Goal: Information Seeking & Learning: Learn about a topic

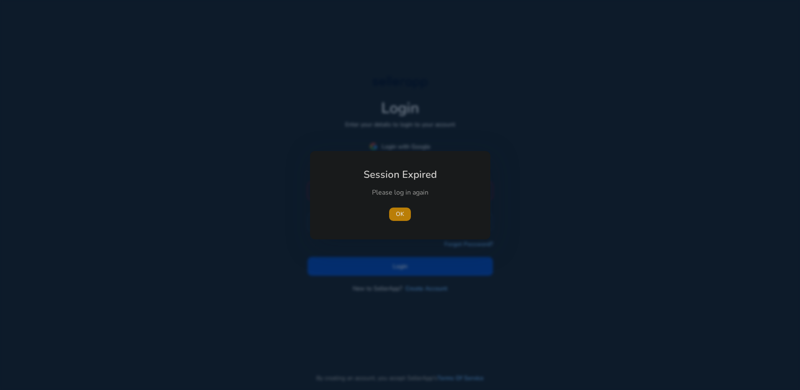
drag, startPoint x: 397, startPoint y: 167, endPoint x: 401, endPoint y: 177, distance: 11.7
click at [398, 172] on h1 "Session Expired" at bounding box center [400, 173] width 93 height 25
click at [403, 214] on button "OK" at bounding box center [400, 214] width 22 height 13
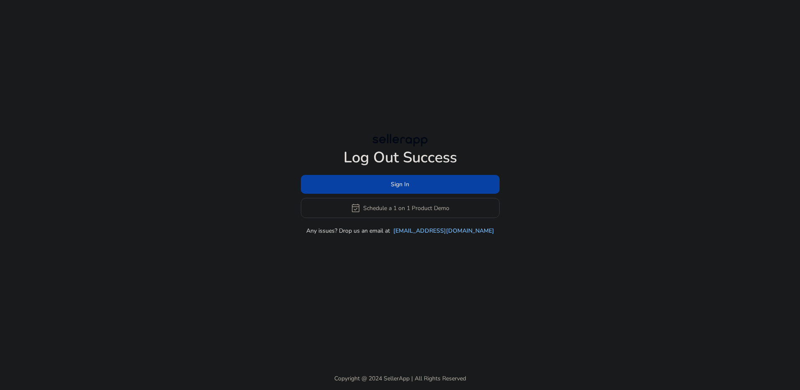
click at [393, 195] on div "Sign In event_available Schedule a 1 on 1 Product Demo" at bounding box center [400, 196] width 199 height 43
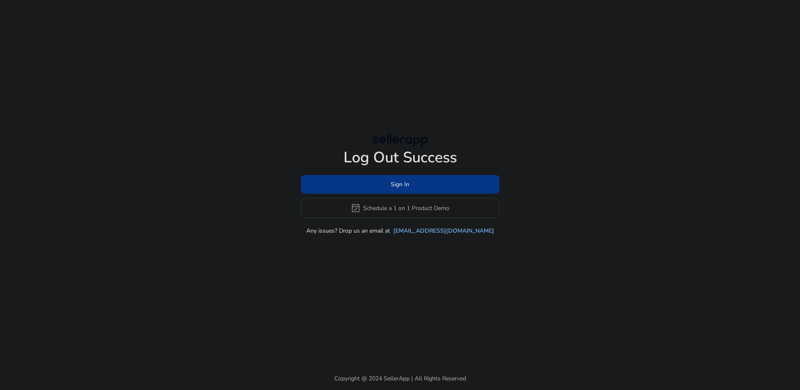
click at [389, 179] on span at bounding box center [400, 185] width 199 height 20
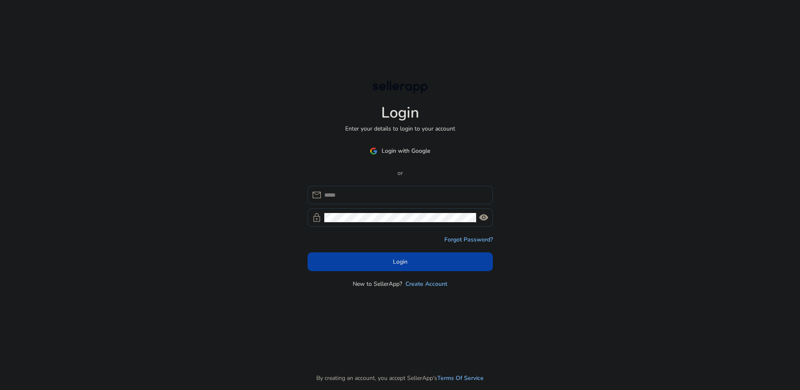
click at [383, 205] on div "mail lock visibility" at bounding box center [400, 206] width 185 height 41
click at [384, 190] on div at bounding box center [405, 195] width 162 height 18
type input "**********"
click at [481, 218] on span "visibility" at bounding box center [484, 218] width 10 height 10
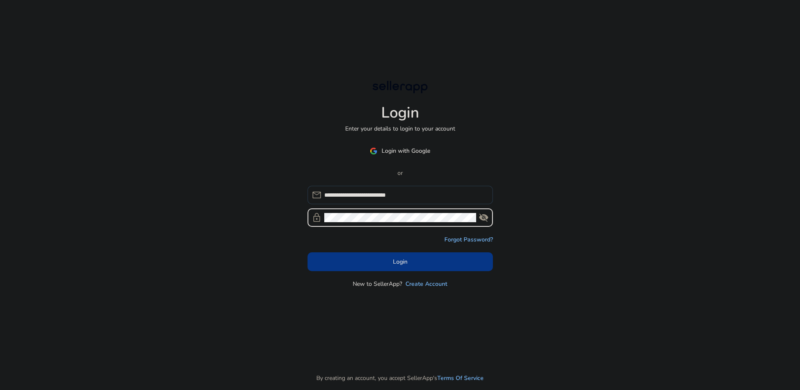
click at [411, 259] on span at bounding box center [400, 262] width 185 height 20
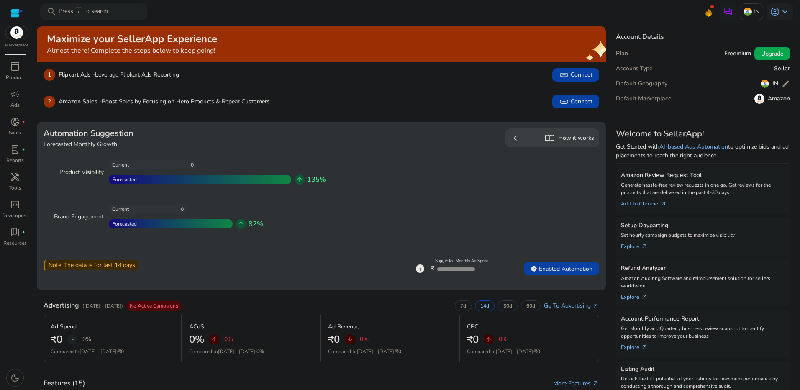
click at [95, 266] on div "Note: The data is for last 14 days" at bounding box center [91, 265] width 95 height 10
drag, startPoint x: 95, startPoint y: 266, endPoint x: 155, endPoint y: 288, distance: 63.8
click at [155, 288] on div "Automation Suggestion Forecasted Monthly Growth Product Visibility 0 Current Fo…" at bounding box center [321, 206] width 569 height 169
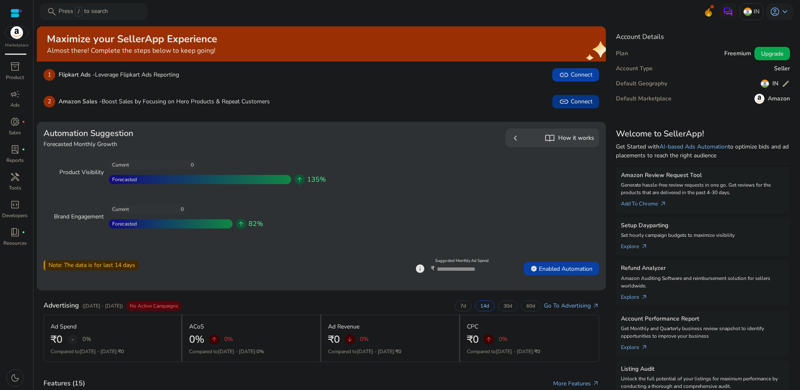
click at [573, 105] on span "link Connect" at bounding box center [575, 102] width 33 height 10
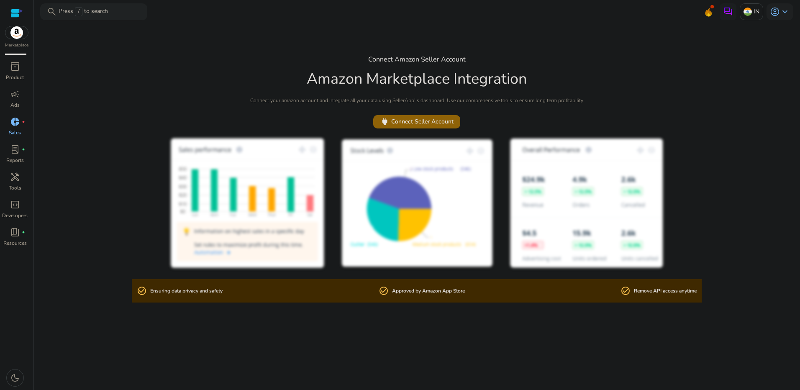
click at [396, 127] on span at bounding box center [416, 122] width 87 height 20
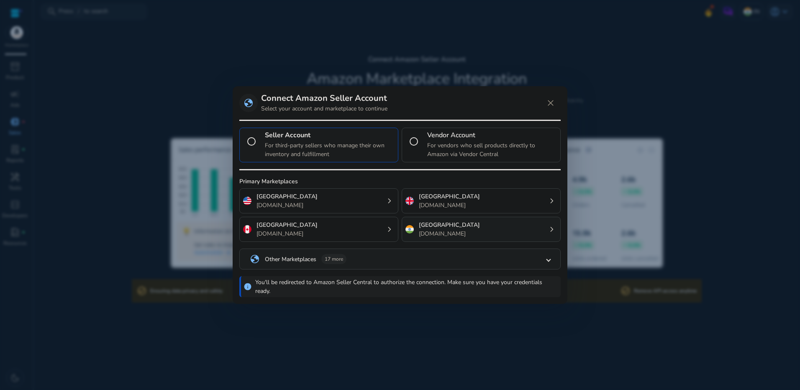
click at [428, 234] on p "[DOMAIN_NAME]" at bounding box center [449, 233] width 61 height 9
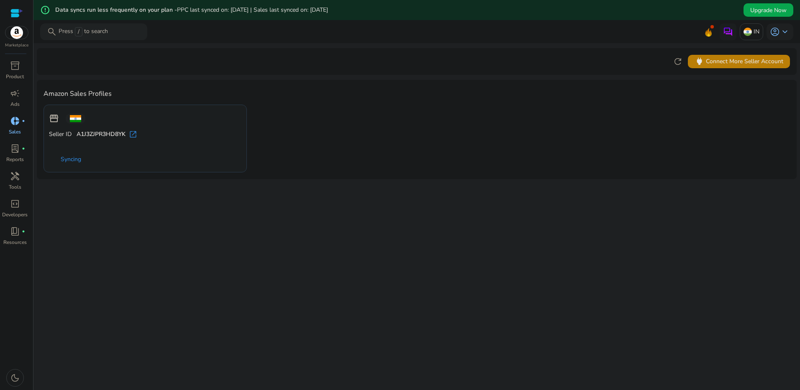
click at [22, 15] on div at bounding box center [16, 13] width 13 height 10
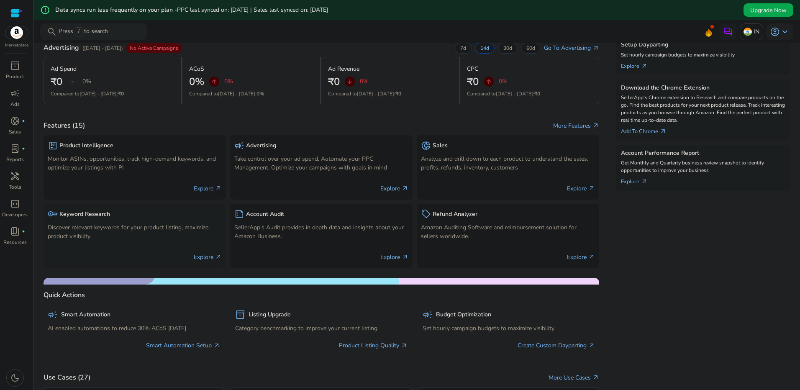
scroll to position [539, 0]
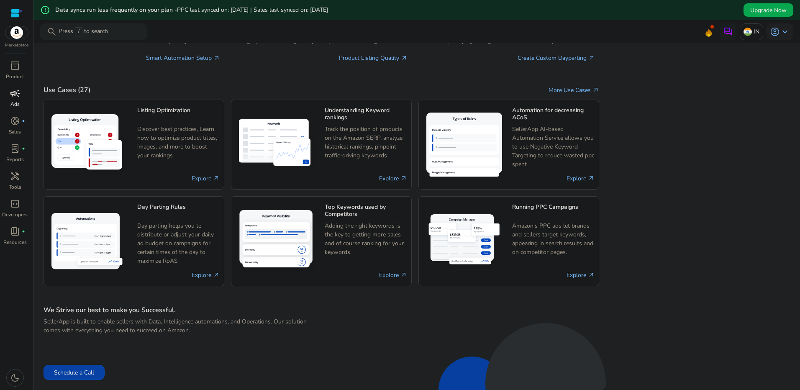
click at [18, 109] on link "campaign Ads" at bounding box center [15, 101] width 30 height 28
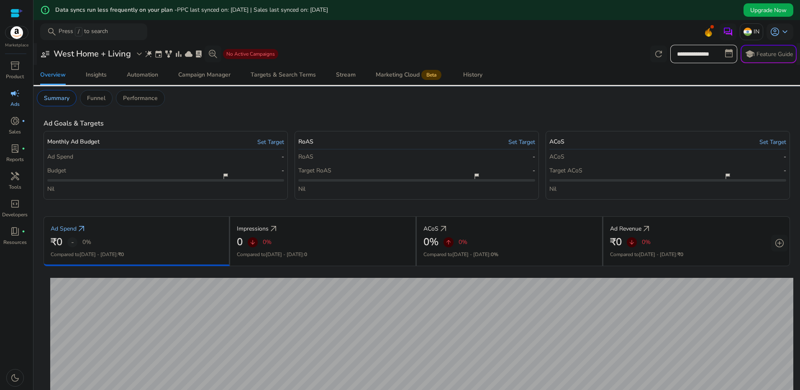
click at [701, 49] on input "**********" at bounding box center [703, 54] width 67 height 18
select select "*"
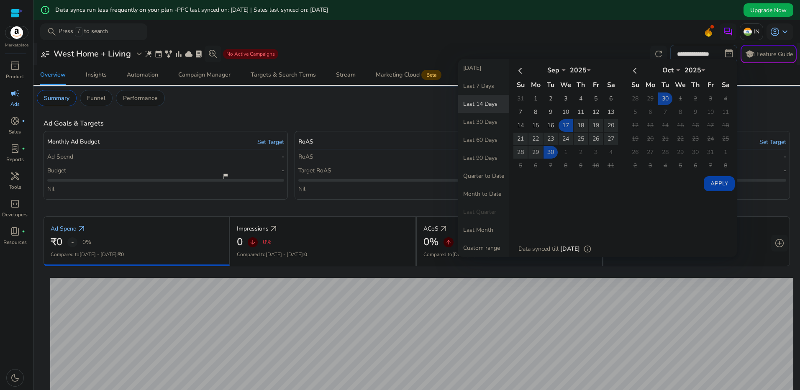
click at [396, 121] on div "Ad Goals & Targets" at bounding box center [417, 124] width 747 height 8
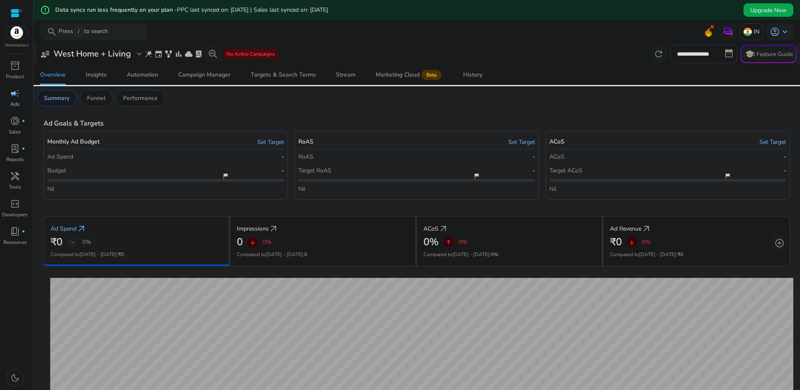
scroll to position [208, 0]
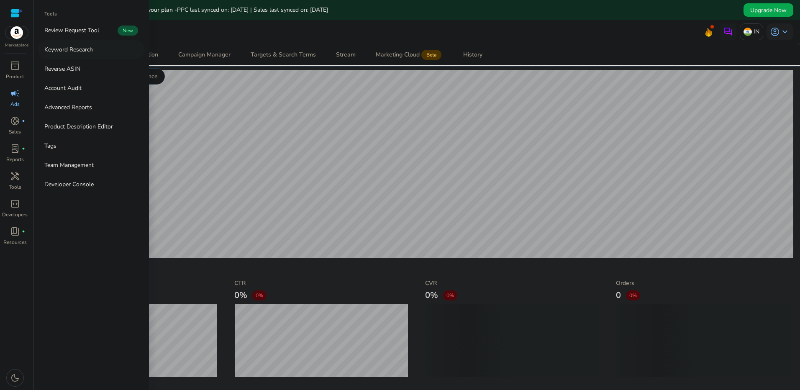
drag, startPoint x: 85, startPoint y: 50, endPoint x: 61, endPoint y: 49, distance: 23.9
click at [61, 49] on p "Keyword Research" at bounding box center [68, 49] width 49 height 9
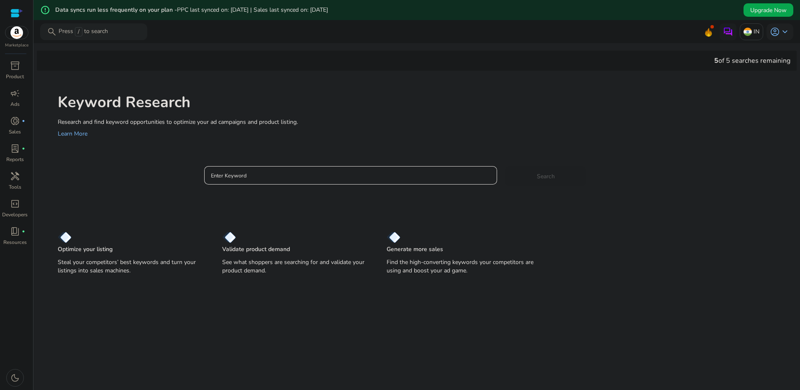
click at [264, 175] on input "Enter Keyword" at bounding box center [351, 175] width 280 height 9
type input "**********"
click at [506, 166] on button "Search" at bounding box center [546, 176] width 80 height 20
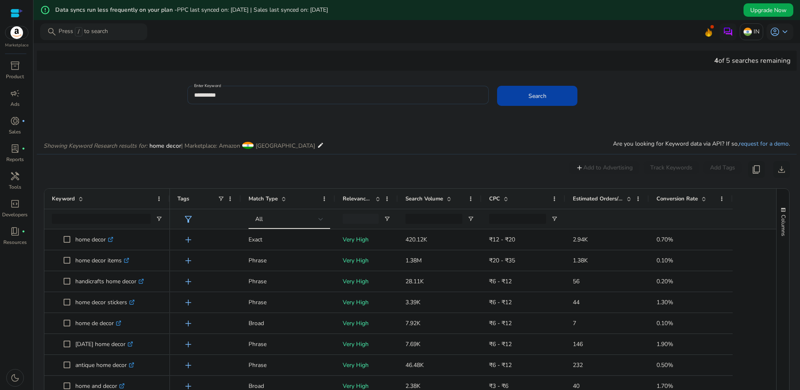
drag, startPoint x: 73, startPoint y: 228, endPoint x: 44, endPoint y: 196, distance: 43.2
drag, startPoint x: 44, startPoint y: 196, endPoint x: 90, endPoint y: 195, distance: 46.5
click at [90, 195] on div "Keyword" at bounding box center [102, 199] width 101 height 16
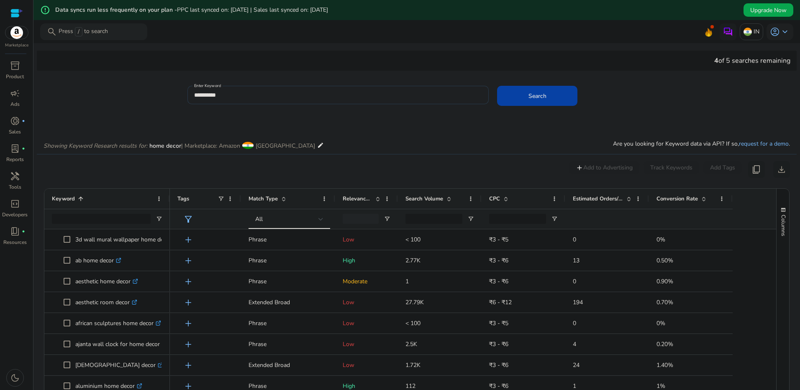
click at [90, 195] on div "Keyword 1" at bounding box center [102, 199] width 101 height 16
click at [77, 200] on span at bounding box center [80, 198] width 7 height 7
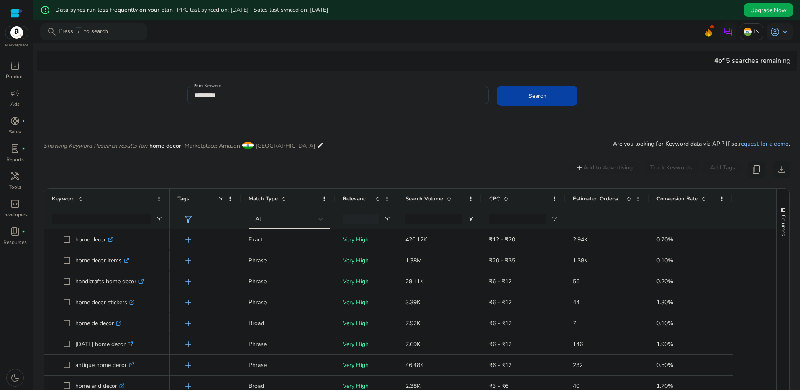
drag, startPoint x: 200, startPoint y: 214, endPoint x: 198, endPoint y: 193, distance: 20.7
click at [312, 170] on div "0 keyword(s) selected add Add to Advertising Track Keywords Add Tags content_co…" at bounding box center [417, 169] width 747 height 17
click at [779, 171] on span "download" at bounding box center [782, 169] width 10 height 10
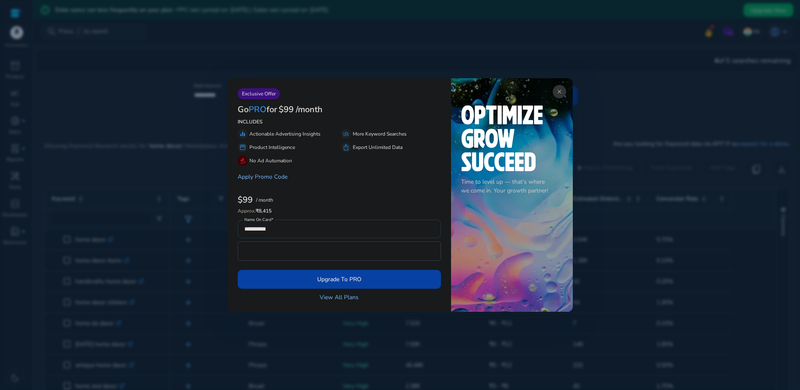
click at [659, 139] on div at bounding box center [400, 195] width 800 height 390
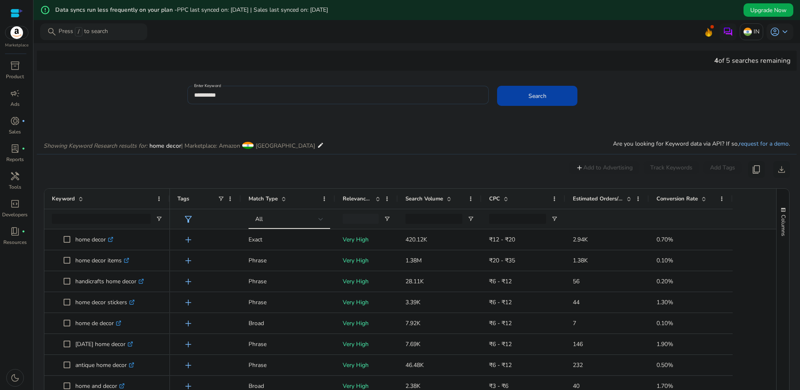
click at [755, 171] on app-icon-holder "content_copy" at bounding box center [756, 169] width 17 height 17
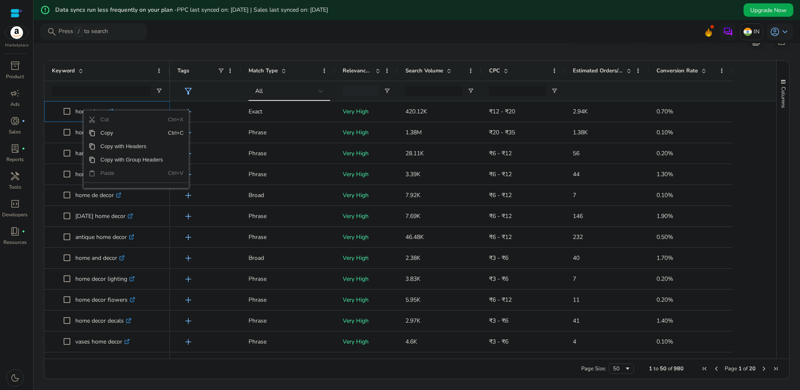
click at [109, 74] on div "Keyword" at bounding box center [102, 71] width 101 height 16
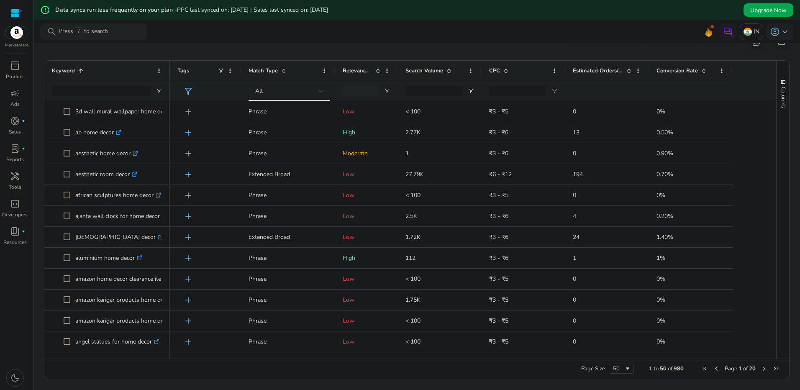
click at [98, 59] on ag-grid-angular "Press SPACE to select this row.. Press ENTER to sort. Press ALT DOWN to open co…" at bounding box center [416, 219] width 759 height 327
click at [81, 74] on span at bounding box center [80, 70] width 7 height 7
click at [81, 68] on span at bounding box center [80, 70] width 7 height 7
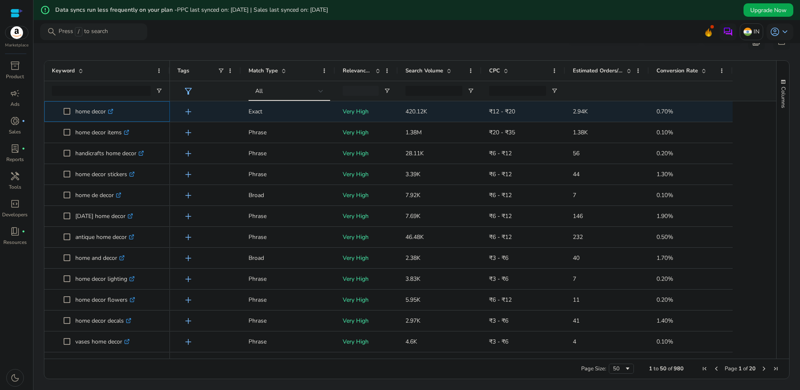
click at [111, 110] on icon at bounding box center [110, 112] width 4 height 4
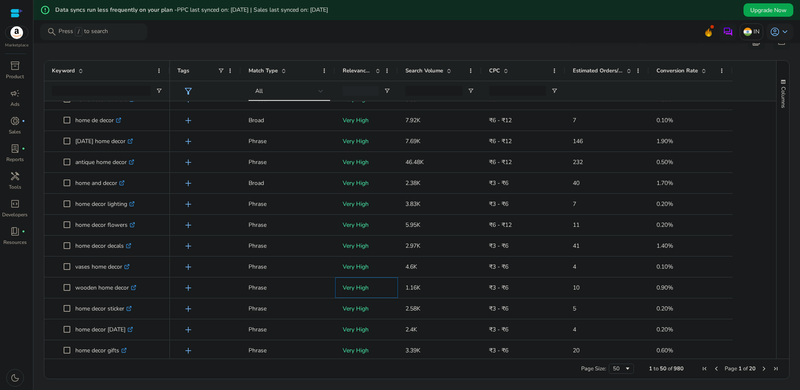
scroll to position [124, 0]
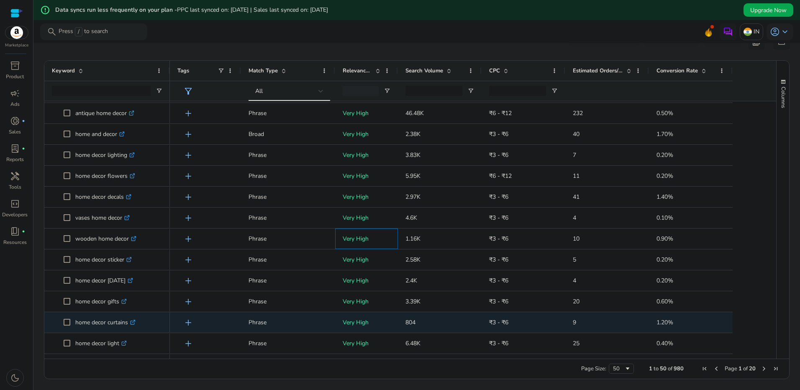
drag, startPoint x: 377, startPoint y: 357, endPoint x: 403, endPoint y: 355, distance: 25.6
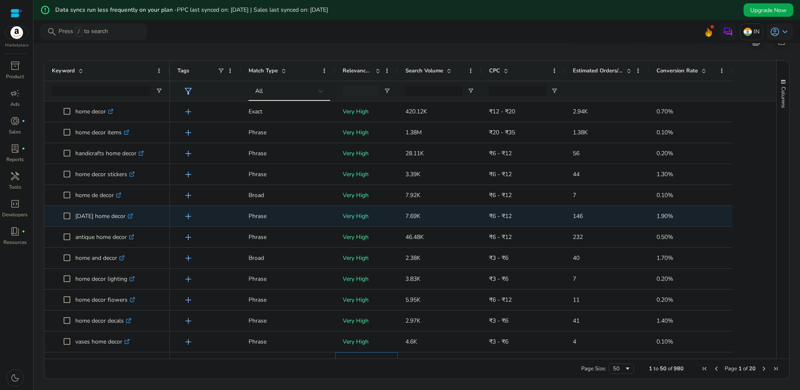
scroll to position [0, 0]
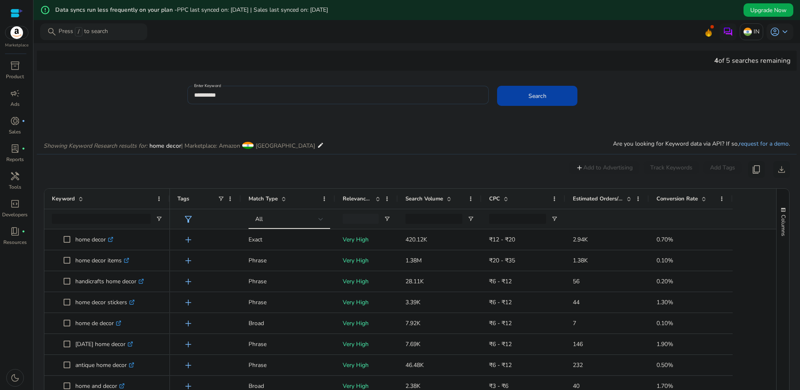
click at [379, 128] on div "Showing Keyword Research results for: home decor | Marketplace: Amazon India ed…" at bounding box center [417, 137] width 760 height 34
click at [311, 95] on input "**********" at bounding box center [338, 94] width 288 height 9
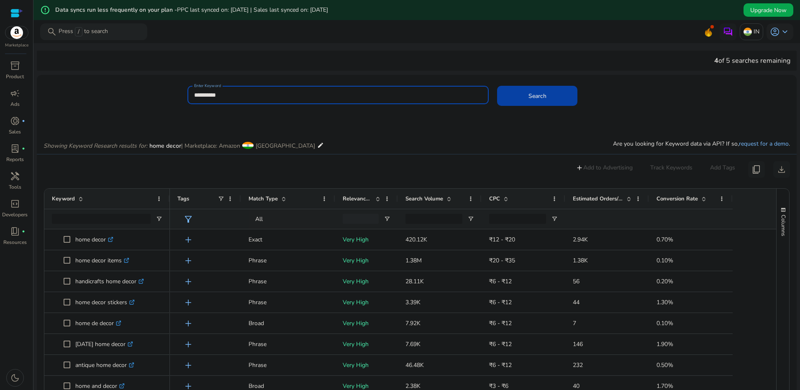
click at [311, 95] on input "**********" at bounding box center [338, 94] width 288 height 9
type input "****"
click at [497, 86] on button "Search" at bounding box center [537, 96] width 80 height 20
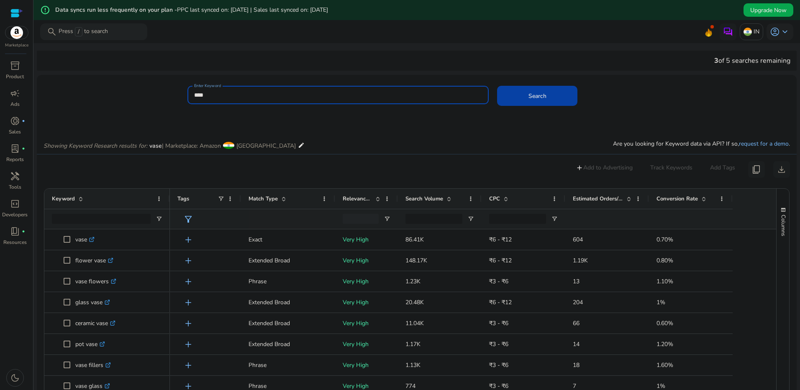
scroll to position [120, 0]
